Goal: Task Accomplishment & Management: Use online tool/utility

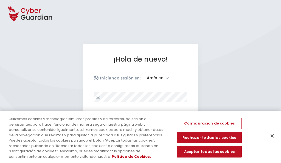
select select "América"
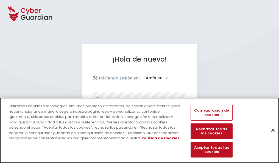
scroll to position [72, 0]
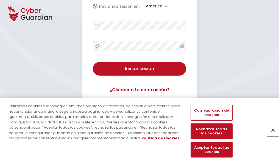
click at [270, 136] on button "Cerrar" at bounding box center [273, 130] width 12 height 12
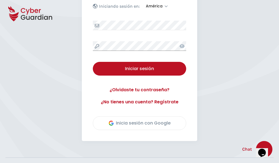
scroll to position [125, 0]
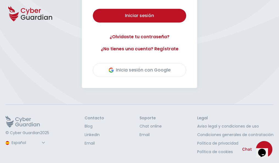
click at [93, 9] on button "Iniciar sesión" at bounding box center [139, 16] width 93 height 14
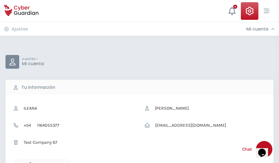
click at [29, 162] on icon "button" at bounding box center [29, 164] width 5 height 5
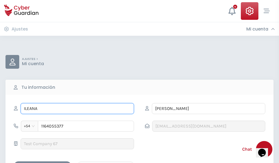
click at [77, 108] on input "ILEANA" at bounding box center [77, 108] width 113 height 11
type input "I"
type input "Nazaret"
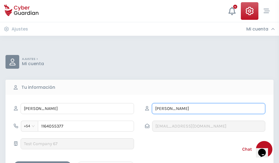
click at [208, 108] on input "CORREA" at bounding box center [208, 108] width 113 height 11
type input "C"
type input "Rosselló"
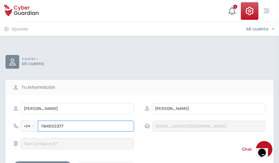
click at [86, 126] on input "1164055377" at bounding box center [86, 126] width 96 height 11
type input "1"
type input "4976802447"
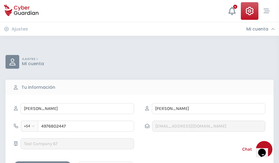
click at [106, 163] on div "Cancelar" at bounding box center [105, 166] width 49 height 7
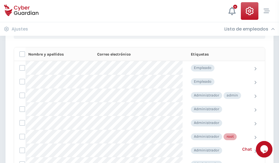
scroll to position [276, 0]
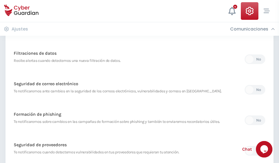
scroll to position [289, 0]
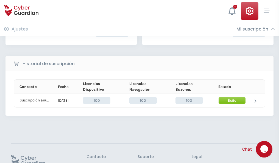
scroll to position [139, 0]
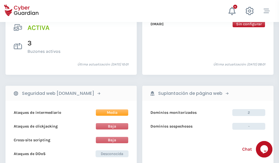
scroll to position [558, 0]
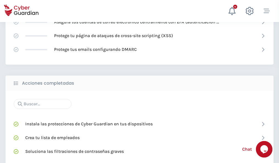
scroll to position [366, 0]
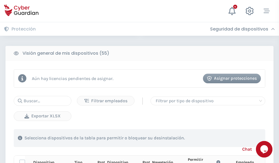
scroll to position [485, 0]
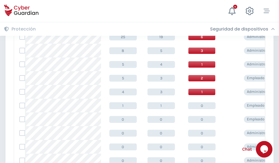
scroll to position [277, 0]
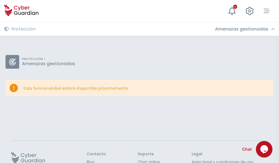
scroll to position [36, 0]
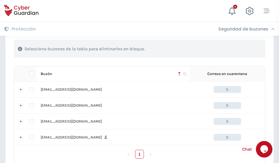
scroll to position [270, 0]
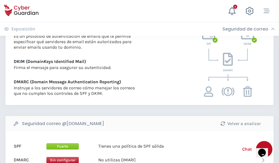
scroll to position [296, 0]
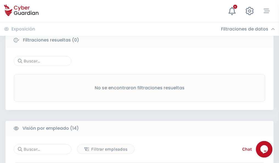
scroll to position [496, 0]
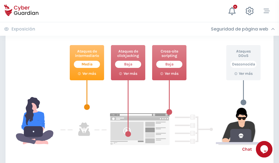
scroll to position [299, 0]
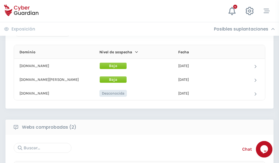
scroll to position [329, 0]
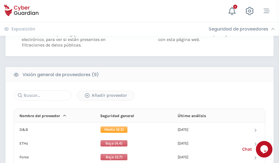
scroll to position [395, 0]
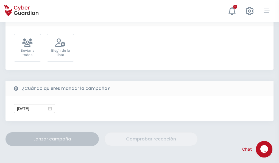
scroll to position [201, 0]
